Goal: Task Accomplishment & Management: Manage account settings

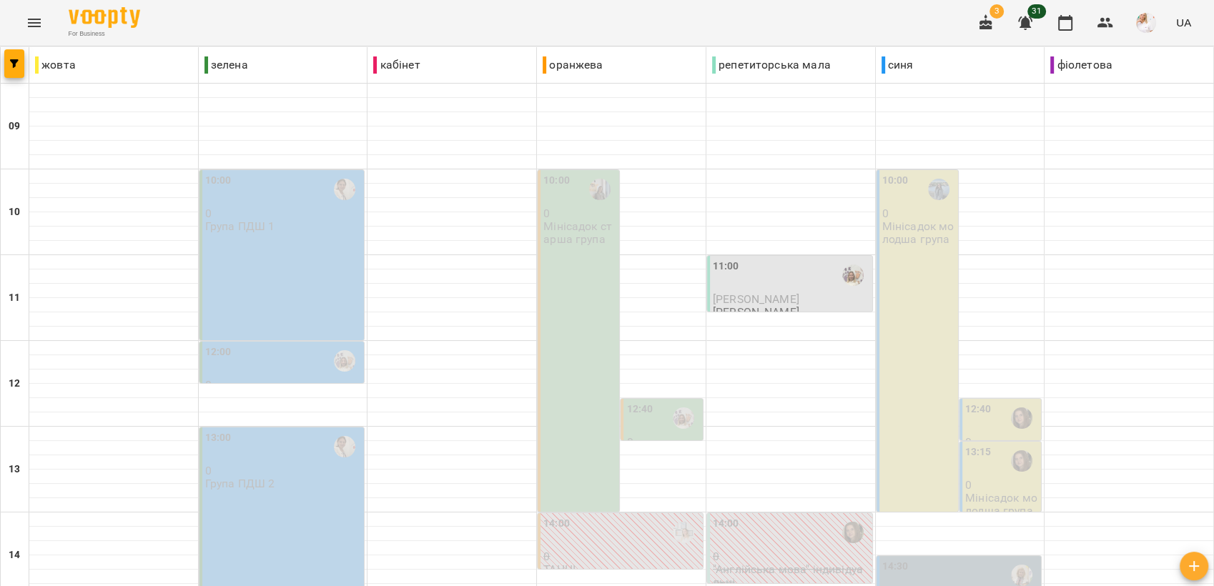
scroll to position [397, 0]
click at [1099, 20] on icon "button" at bounding box center [1105, 22] width 17 height 17
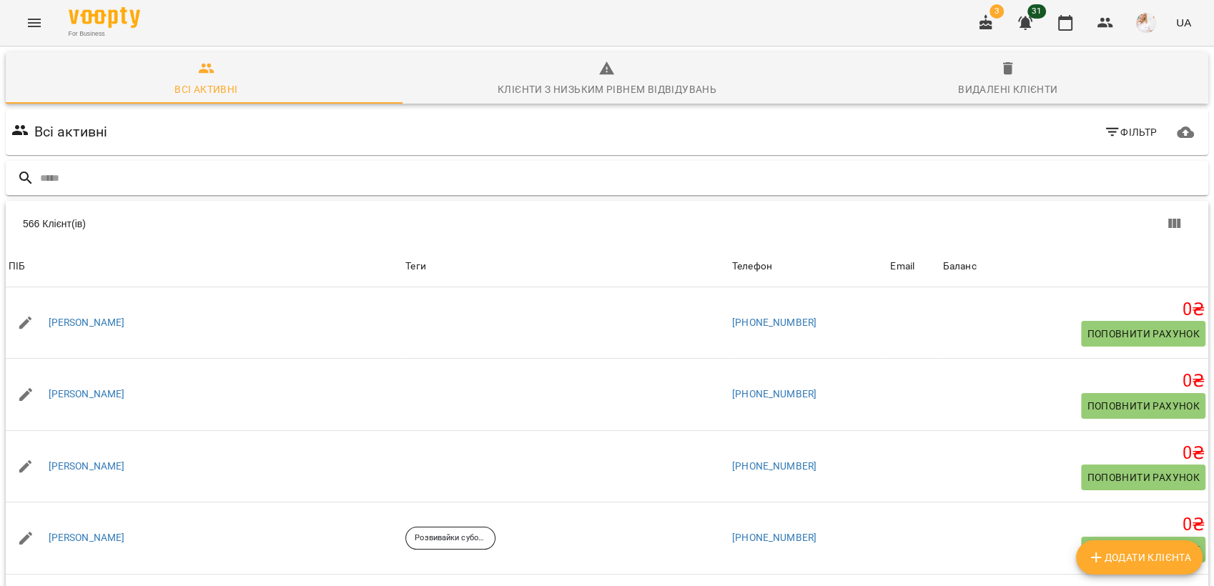
click at [72, 174] on input "text" at bounding box center [621, 179] width 1163 height 24
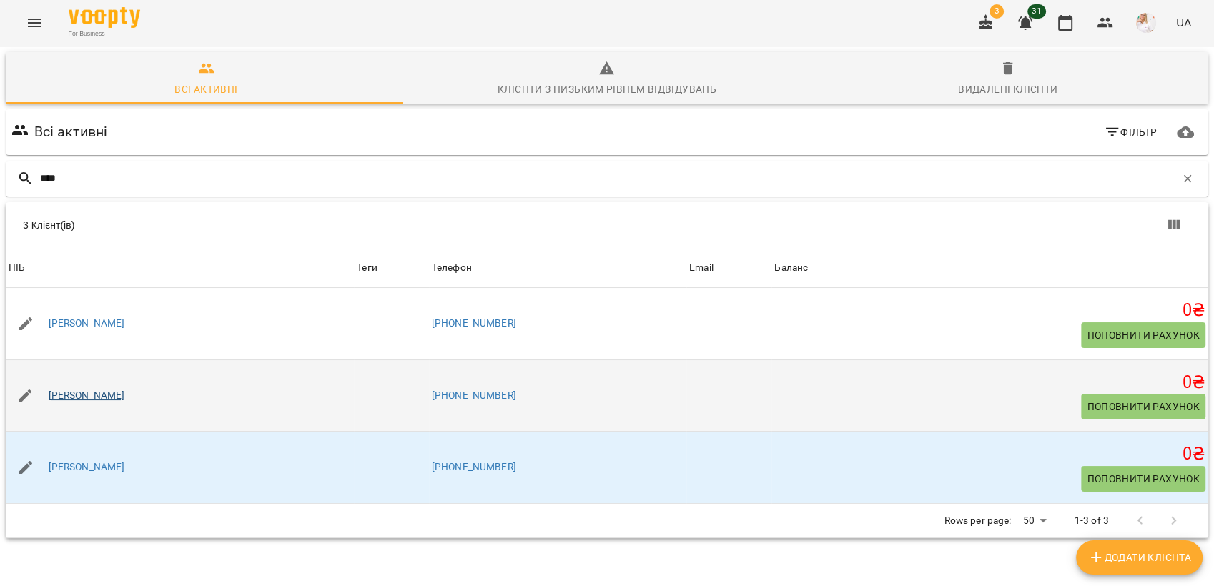
type input "****"
click at [86, 396] on link "[PERSON_NAME]" at bounding box center [87, 396] width 77 height 14
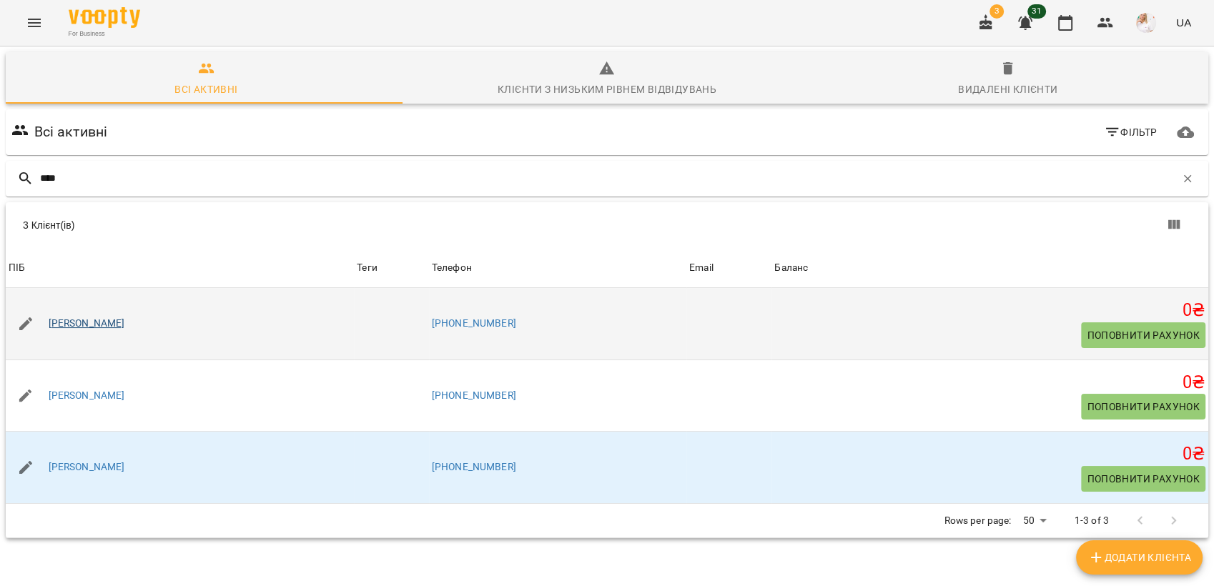
type input "****"
click at [94, 318] on link "[PERSON_NAME]" at bounding box center [87, 324] width 77 height 14
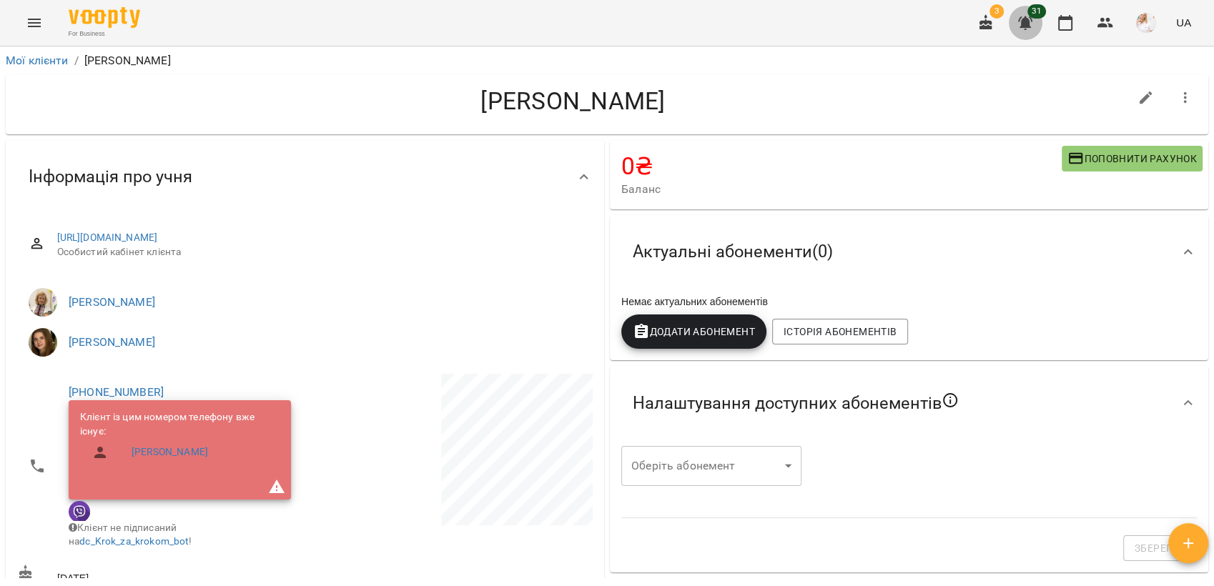
click at [1023, 23] on icon "button" at bounding box center [1025, 23] width 14 height 14
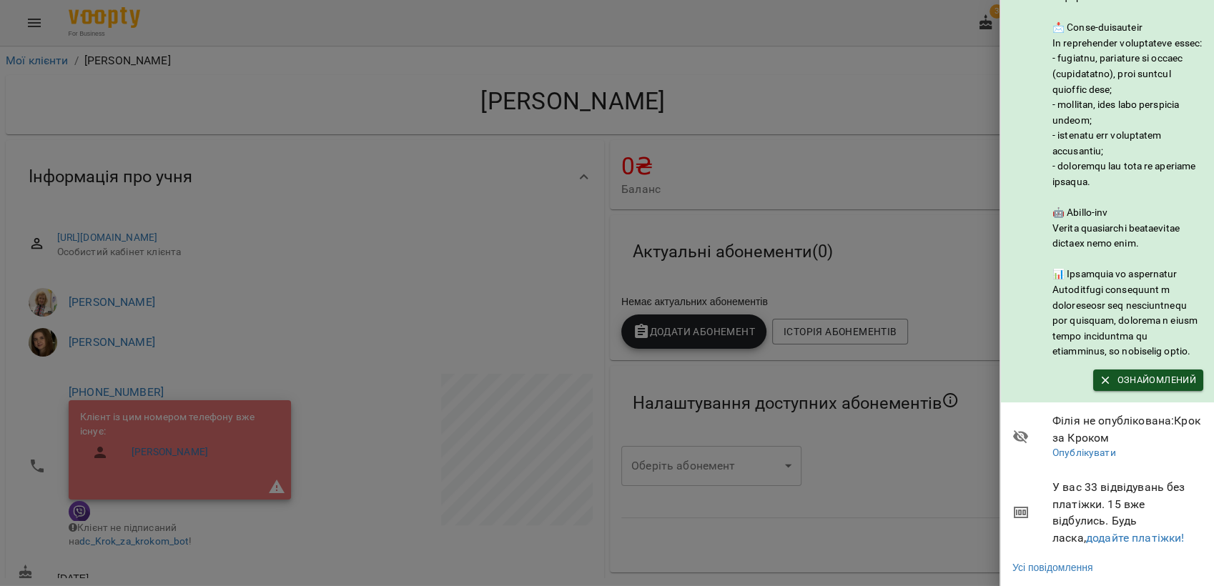
scroll to position [195, 0]
click at [1116, 531] on link "додайте платіжки!" at bounding box center [1135, 538] width 99 height 14
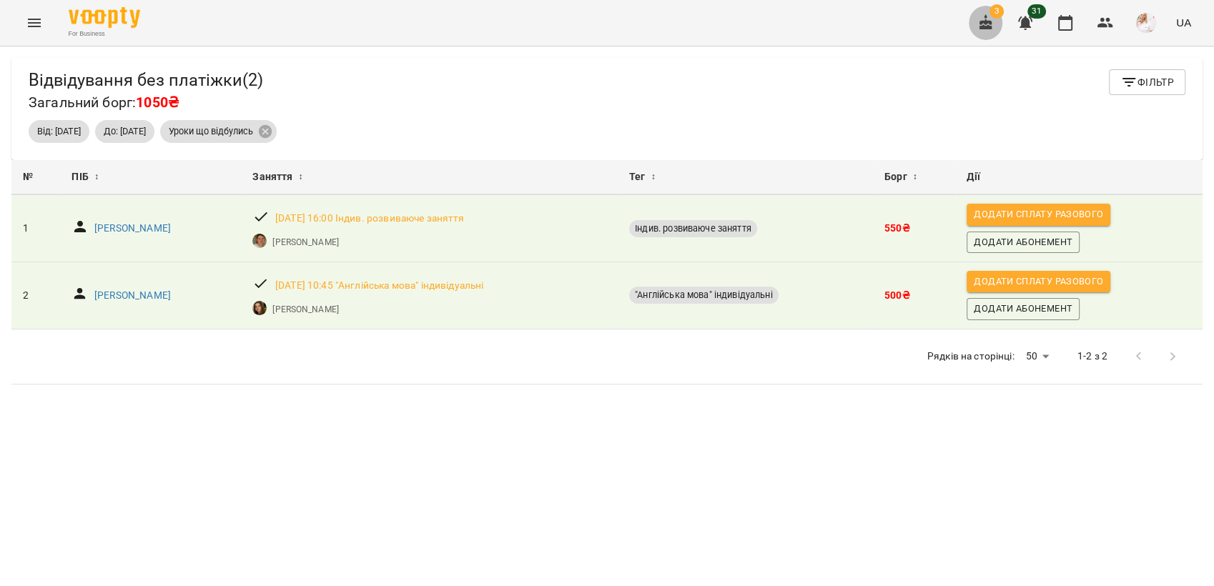
click at [981, 19] on icon "button" at bounding box center [986, 22] width 17 height 17
